Goal: Task Accomplishment & Management: Use online tool/utility

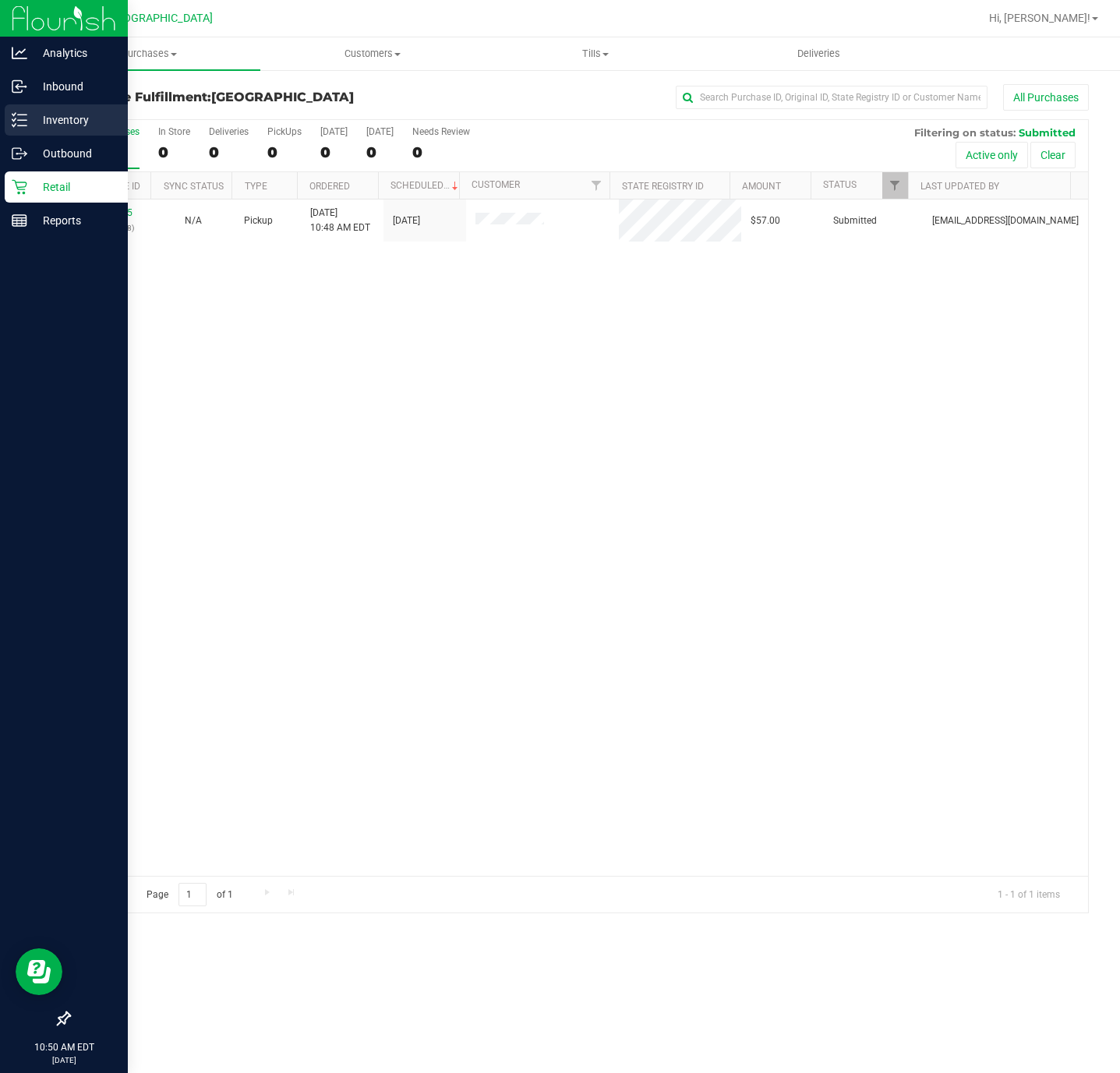
click at [40, 113] on p "Inventory" at bounding box center [74, 120] width 94 height 19
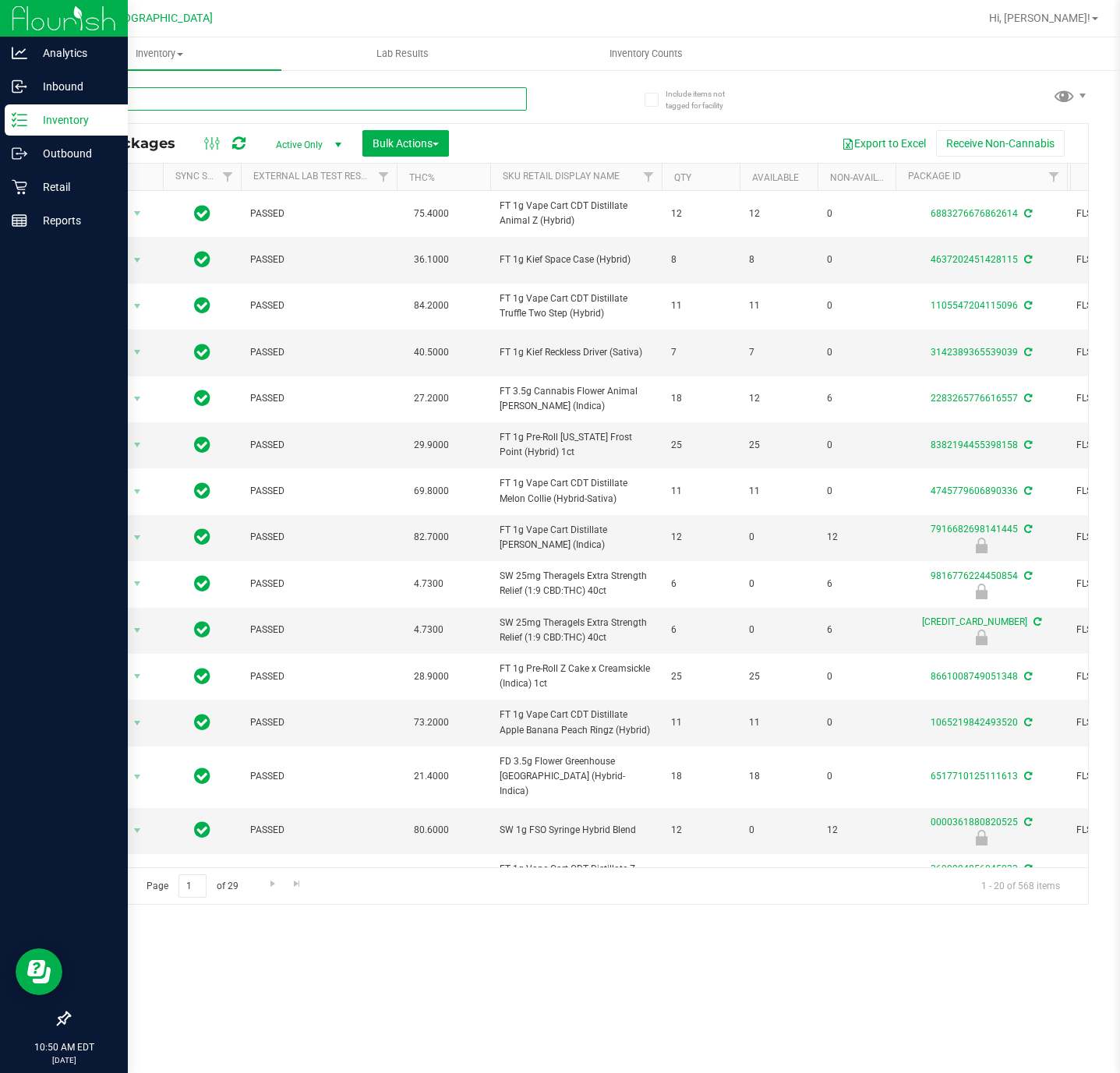
click at [178, 103] on input "text" at bounding box center [297, 98] width 458 height 23
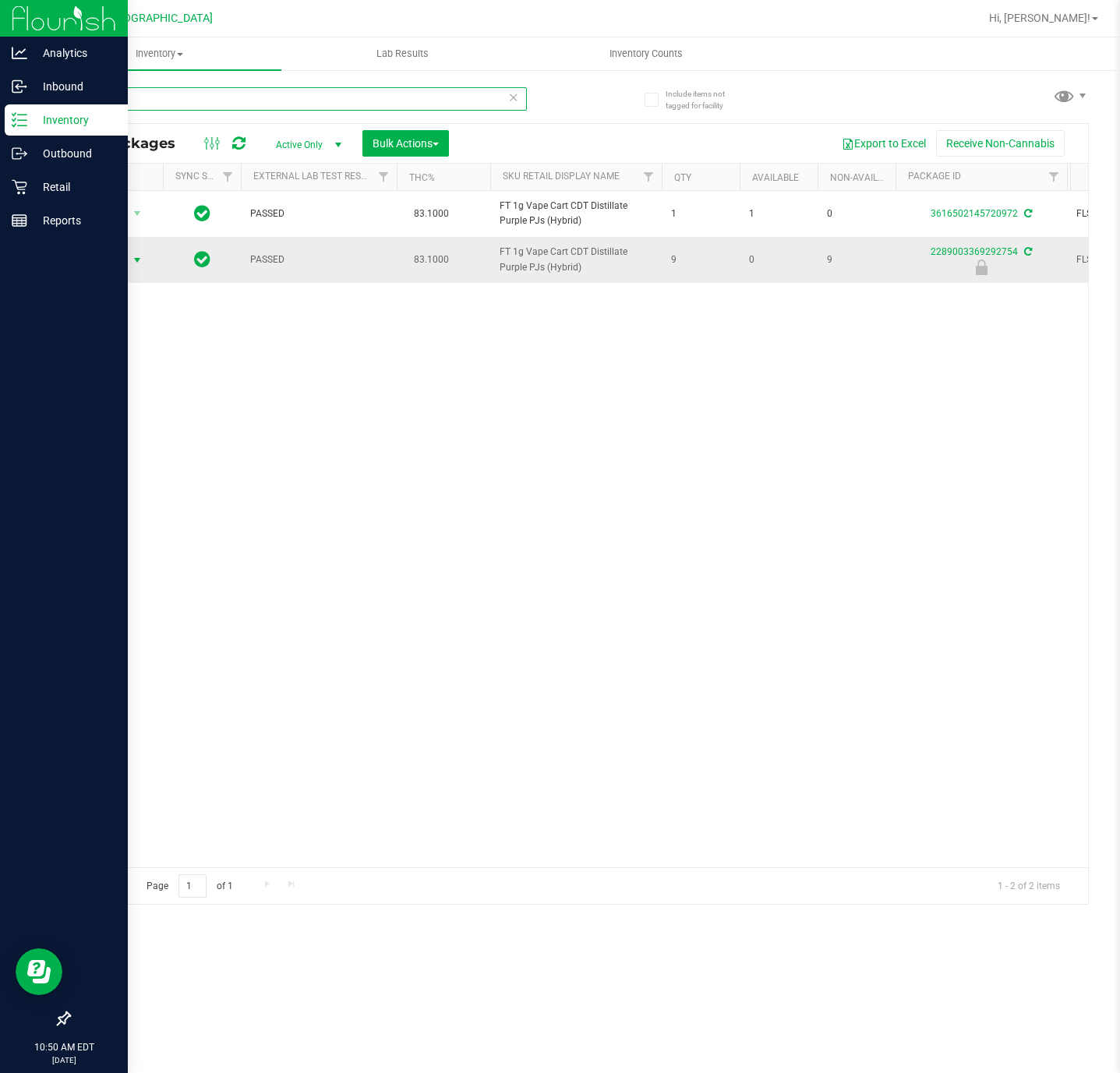
type input "PJ1"
click at [127, 261] on span "Action" at bounding box center [106, 260] width 42 height 22
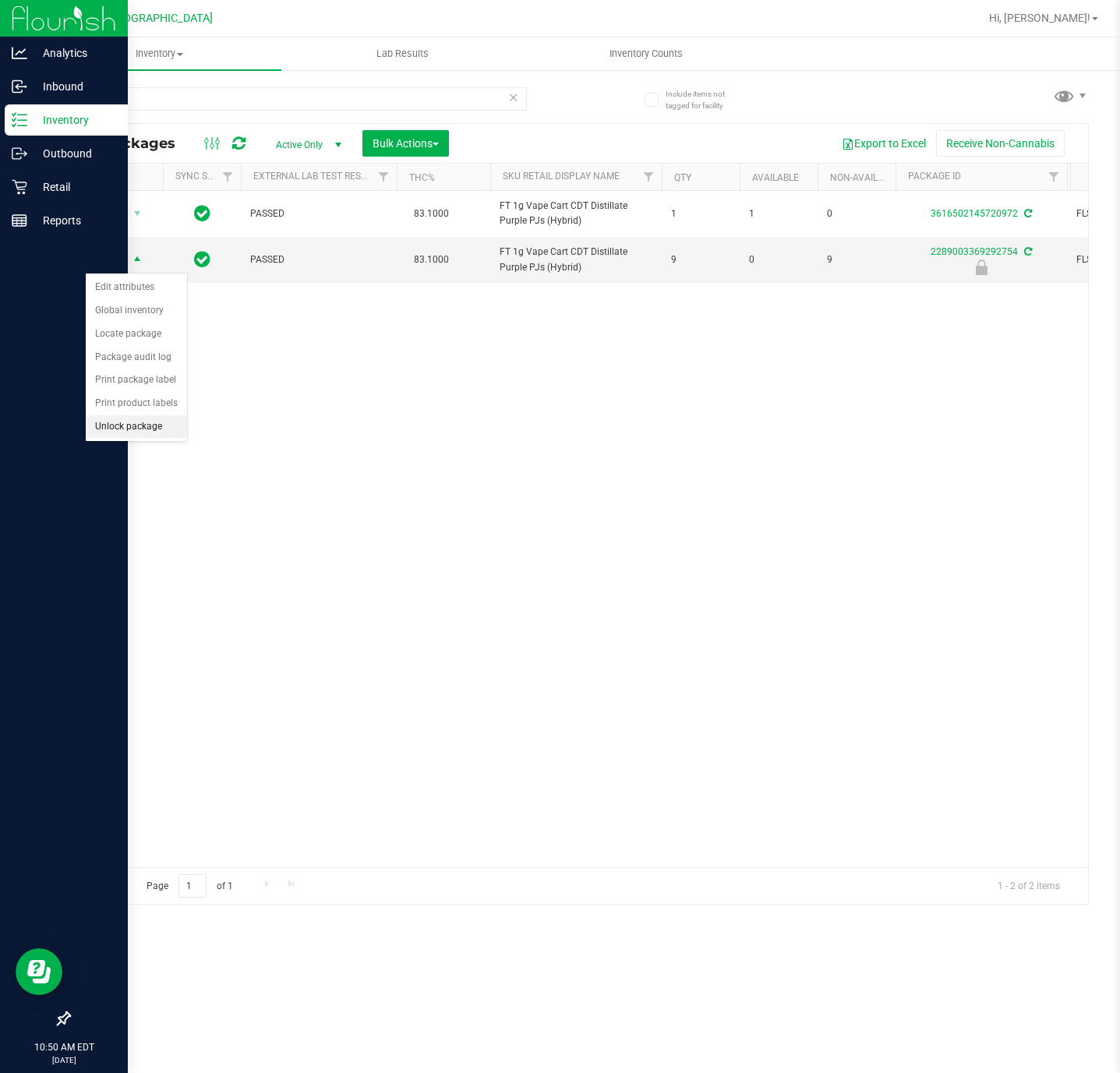
click at [131, 439] on li "Unlock package" at bounding box center [136, 426] width 101 height 23
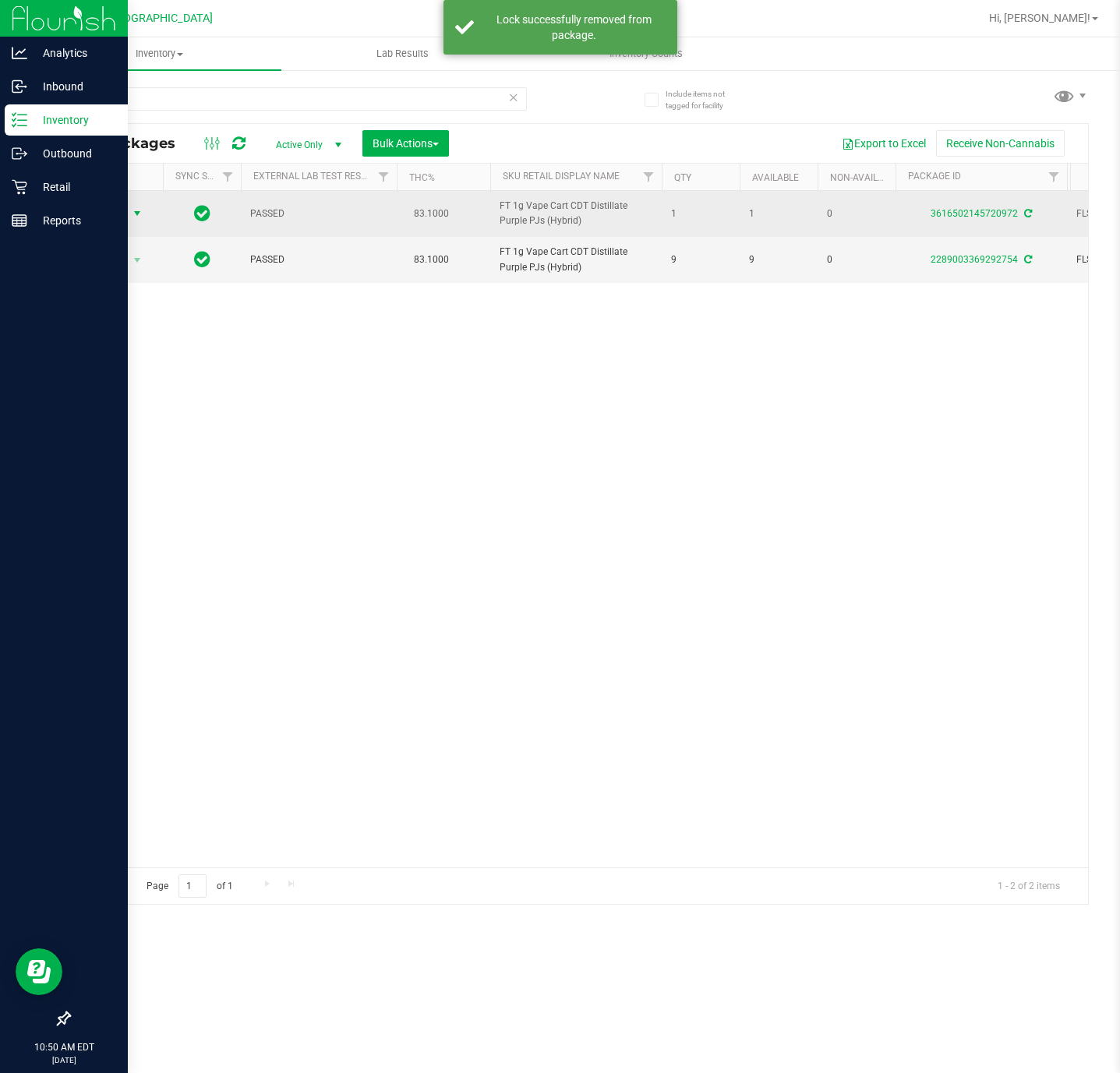
click at [110, 210] on span "Action" at bounding box center [106, 213] width 42 height 22
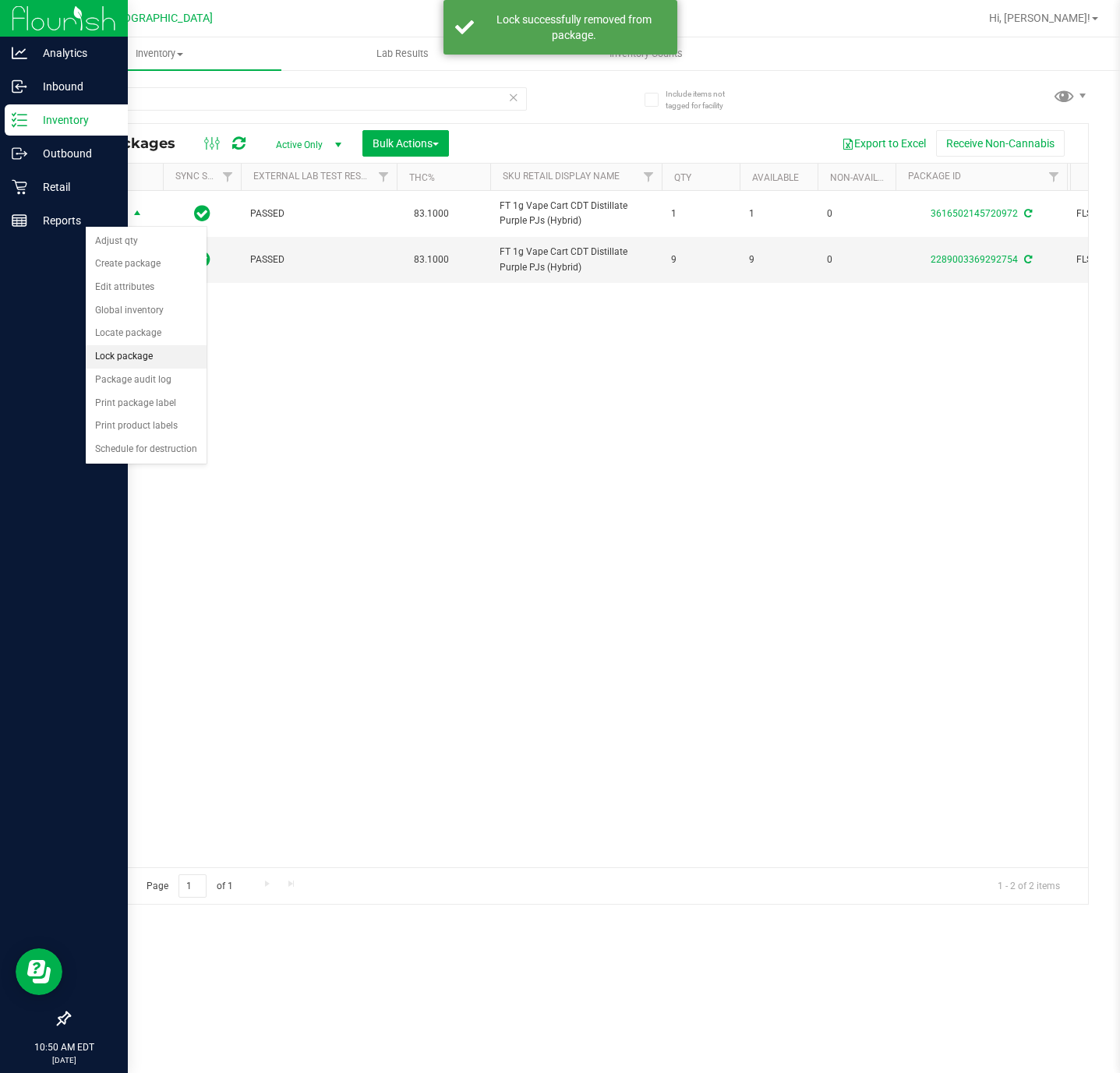
click at [155, 360] on li "Lock package" at bounding box center [145, 356] width 121 height 23
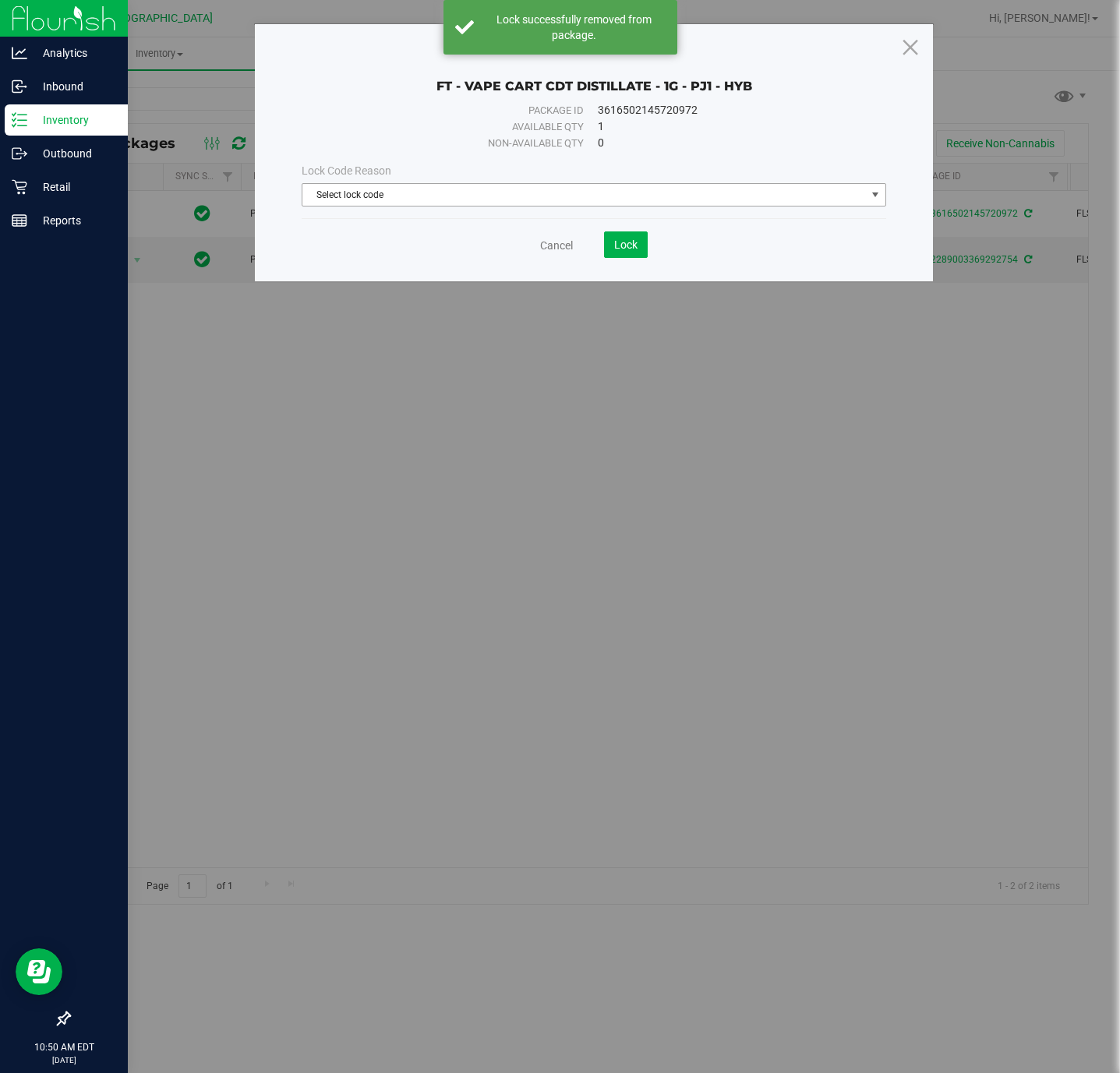
click at [480, 199] on span "Select lock code" at bounding box center [584, 194] width 562 height 22
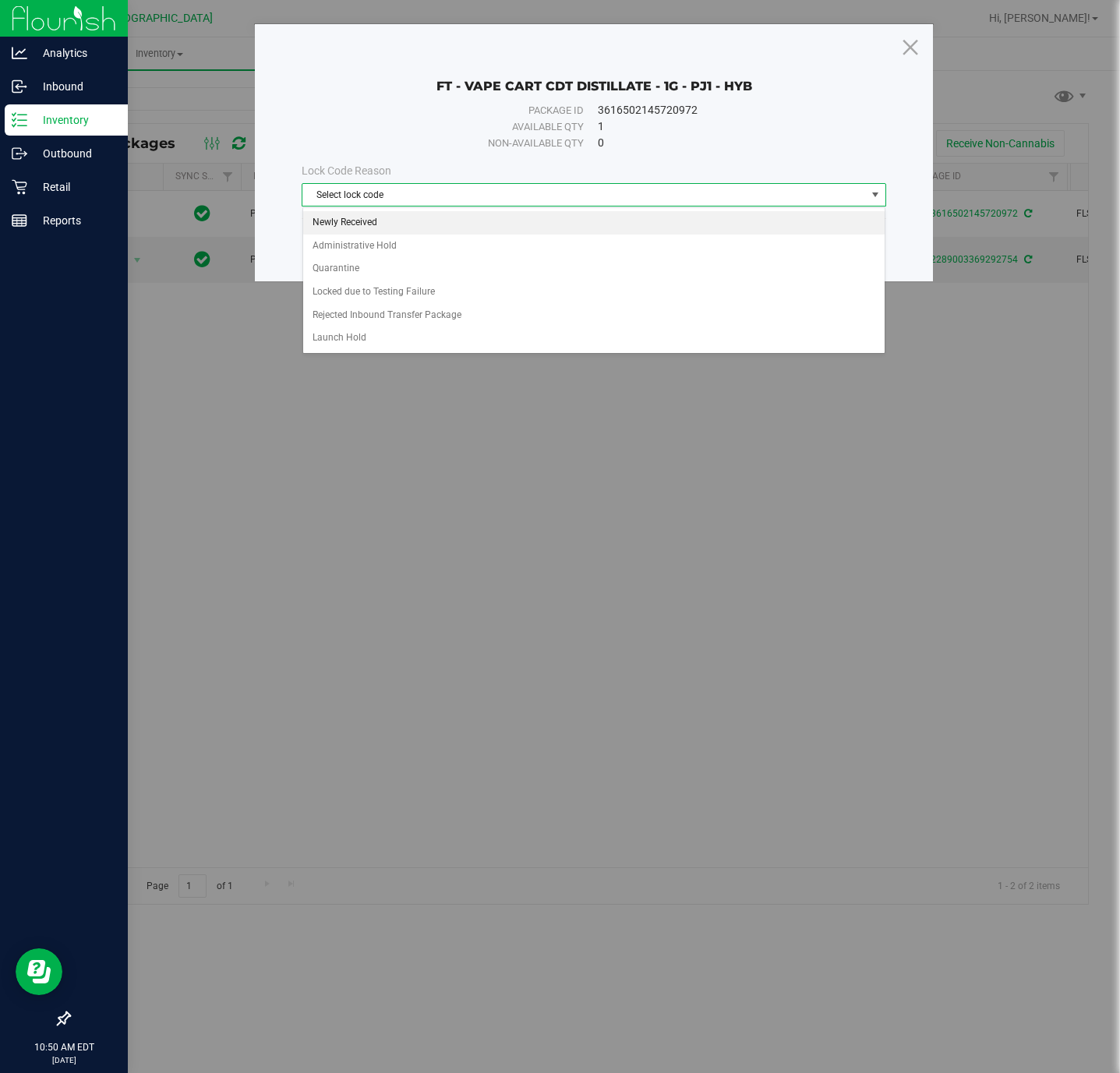
click at [365, 216] on li "Newly Received" at bounding box center [593, 222] width 581 height 23
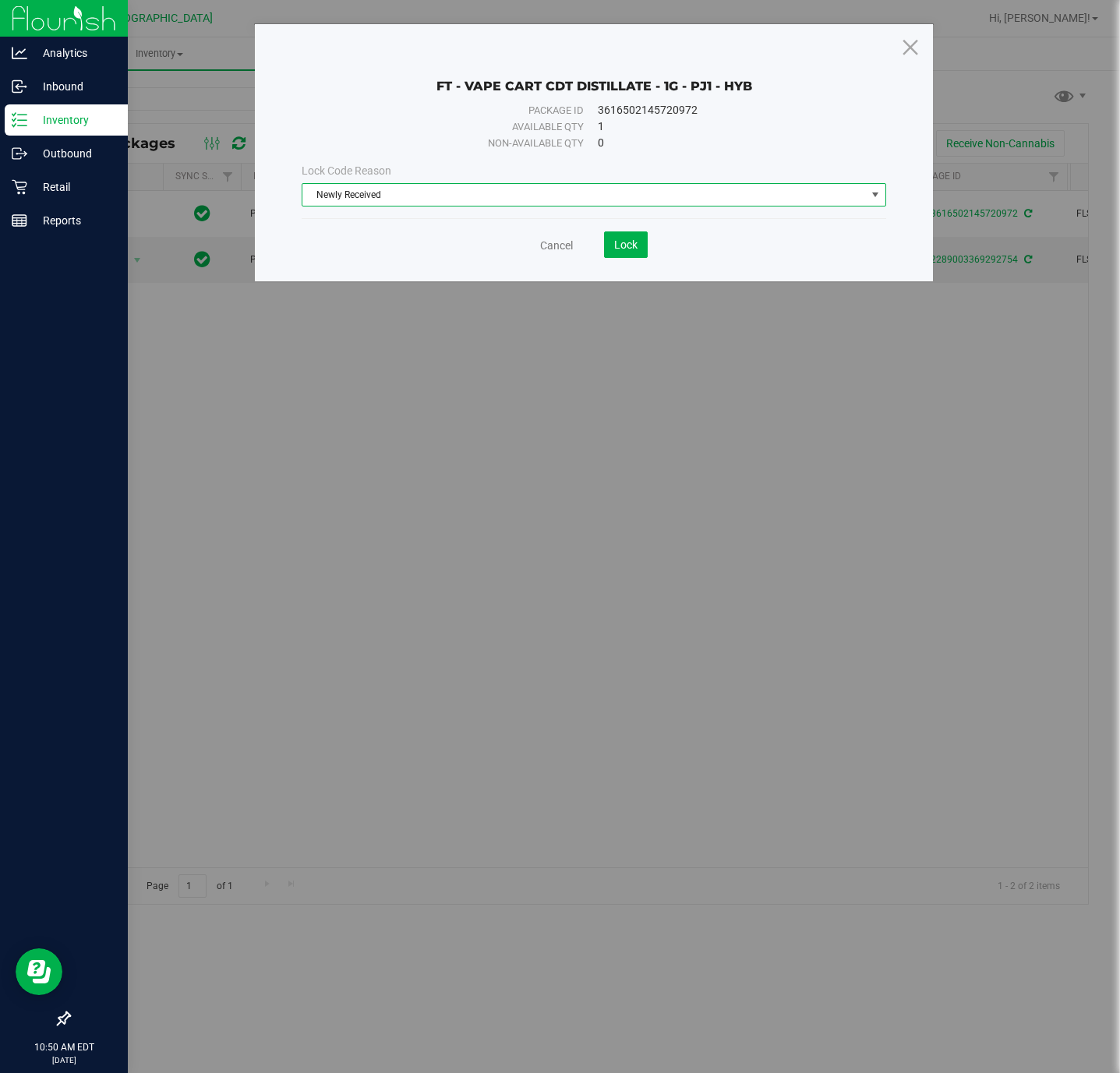
click at [536, 199] on span "Newly Received" at bounding box center [584, 194] width 562 height 22
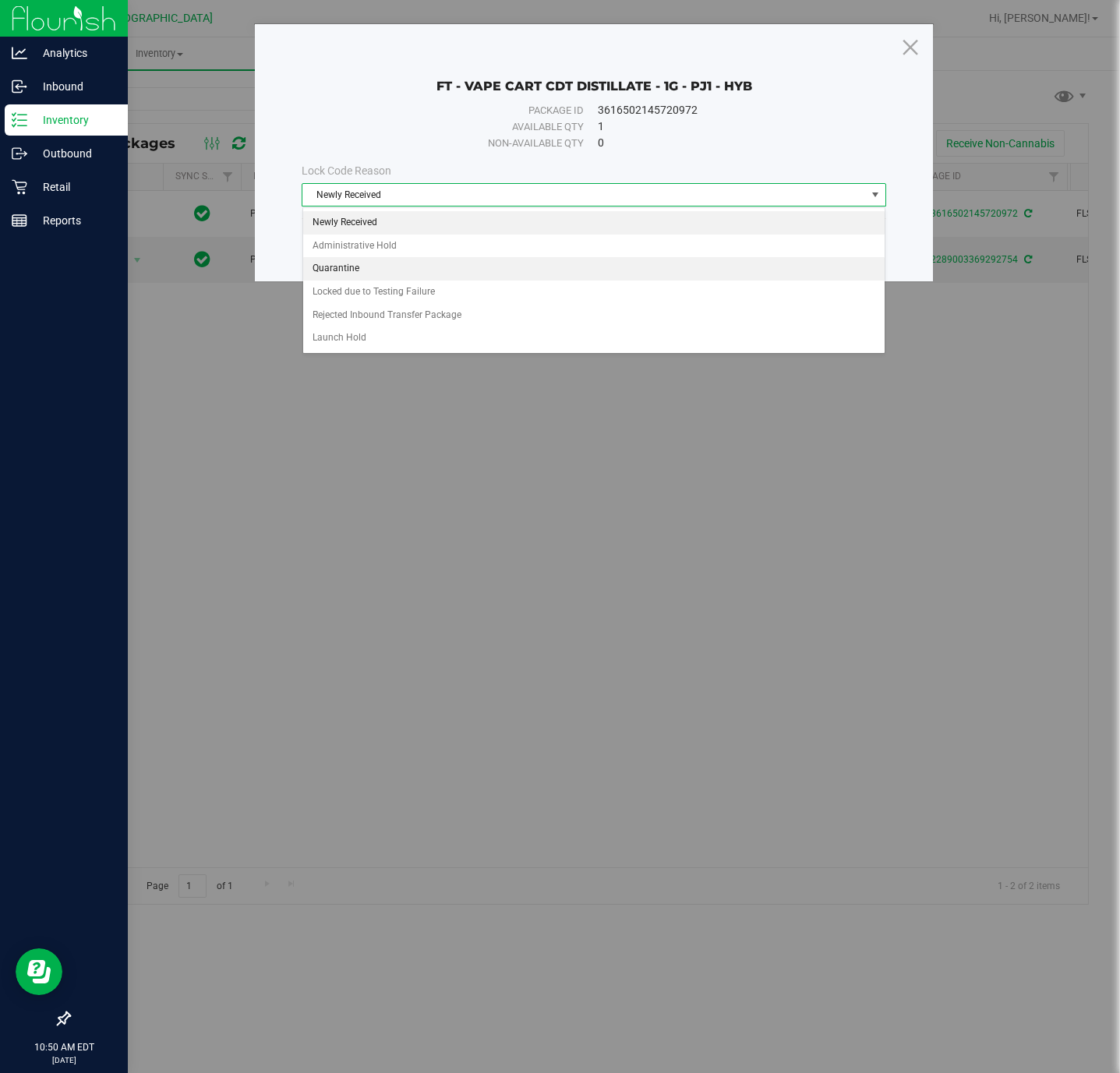
click at [402, 272] on li "Quarantine" at bounding box center [593, 268] width 581 height 23
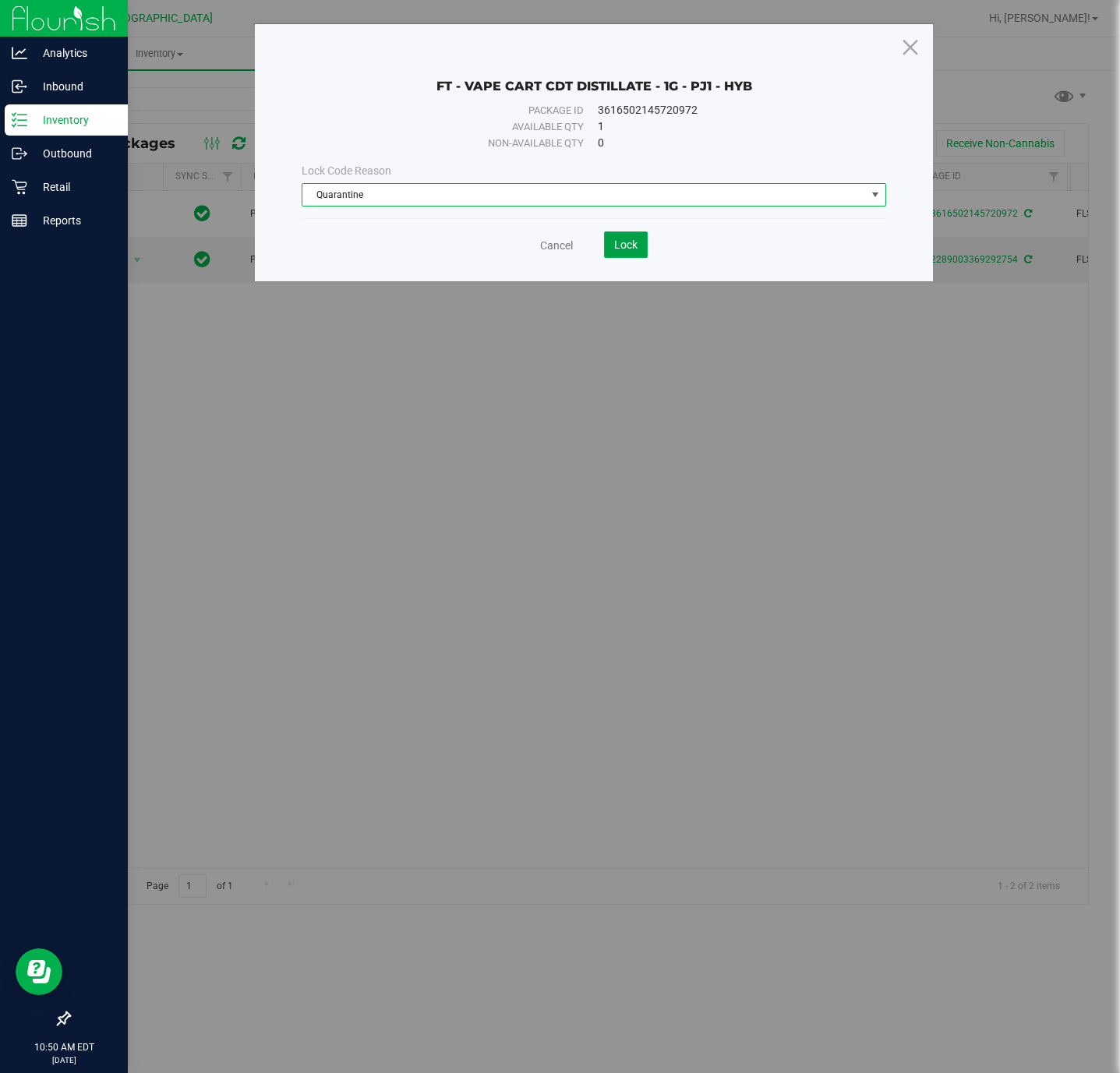
click at [620, 236] on button "Lock" at bounding box center [625, 245] width 44 height 26
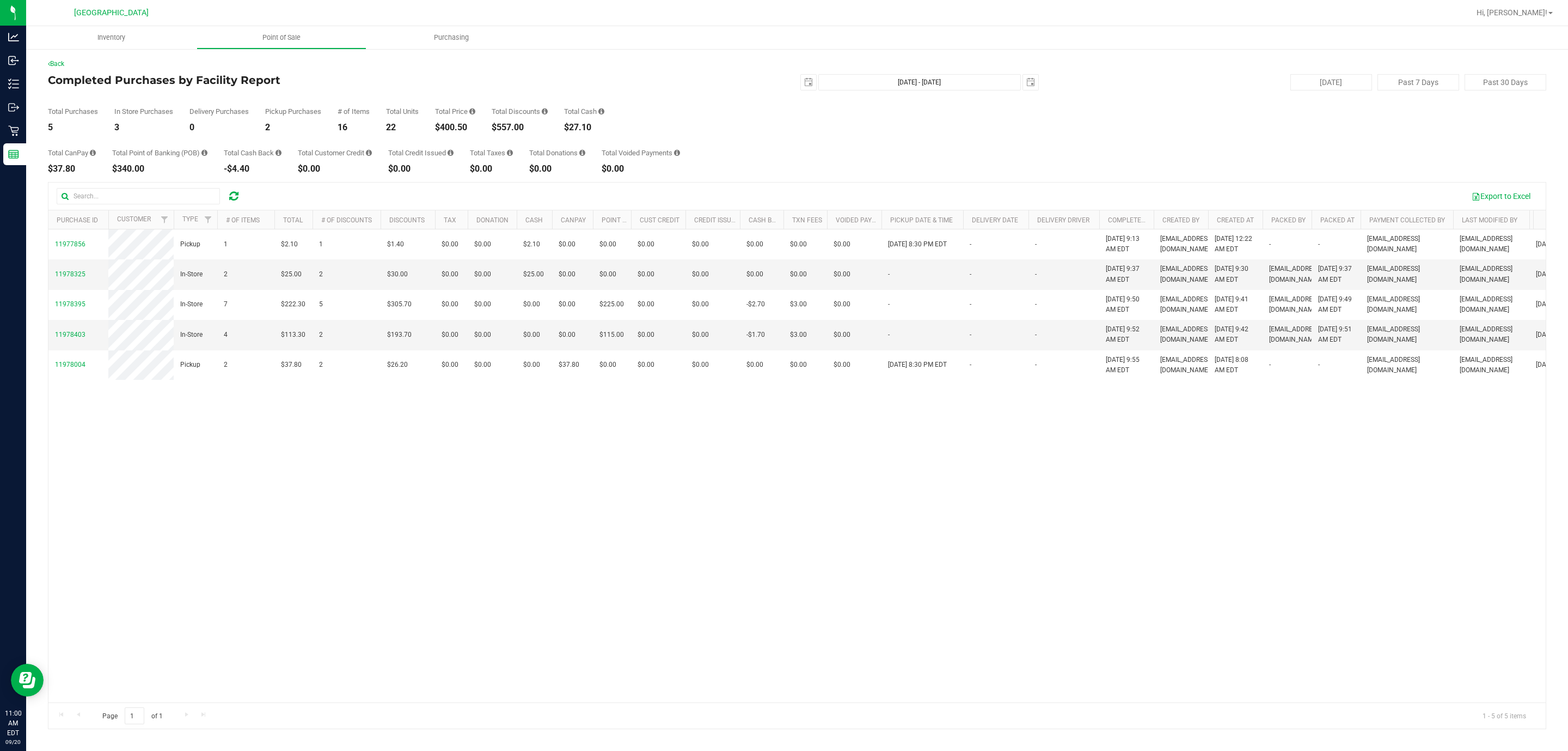
click at [236, 193] on icon at bounding box center [234, 196] width 9 height 11
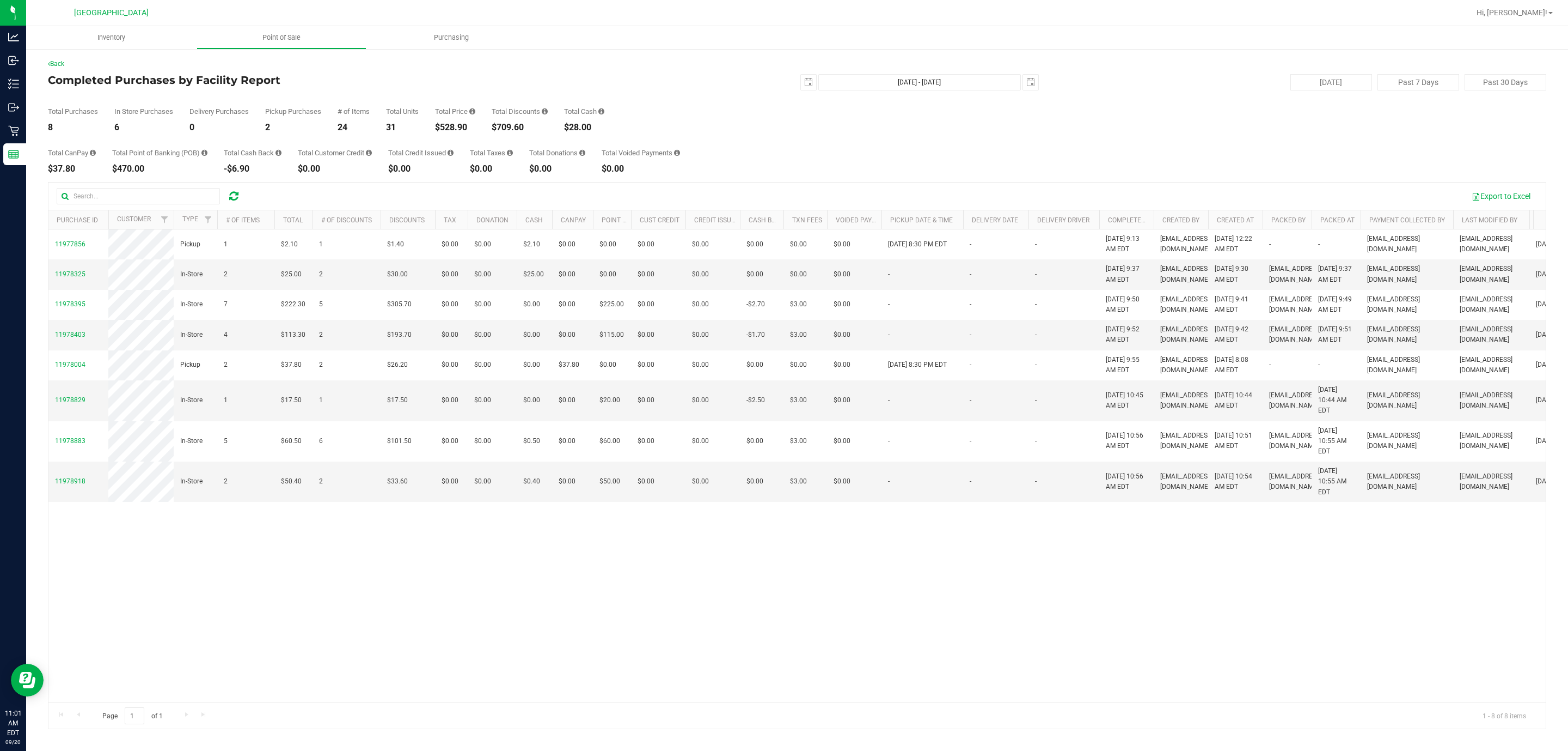
click at [450, 126] on div "$528.90" at bounding box center [455, 127] width 41 height 9
copy div "528.90"
